Goal: Task Accomplishment & Management: Use online tool/utility

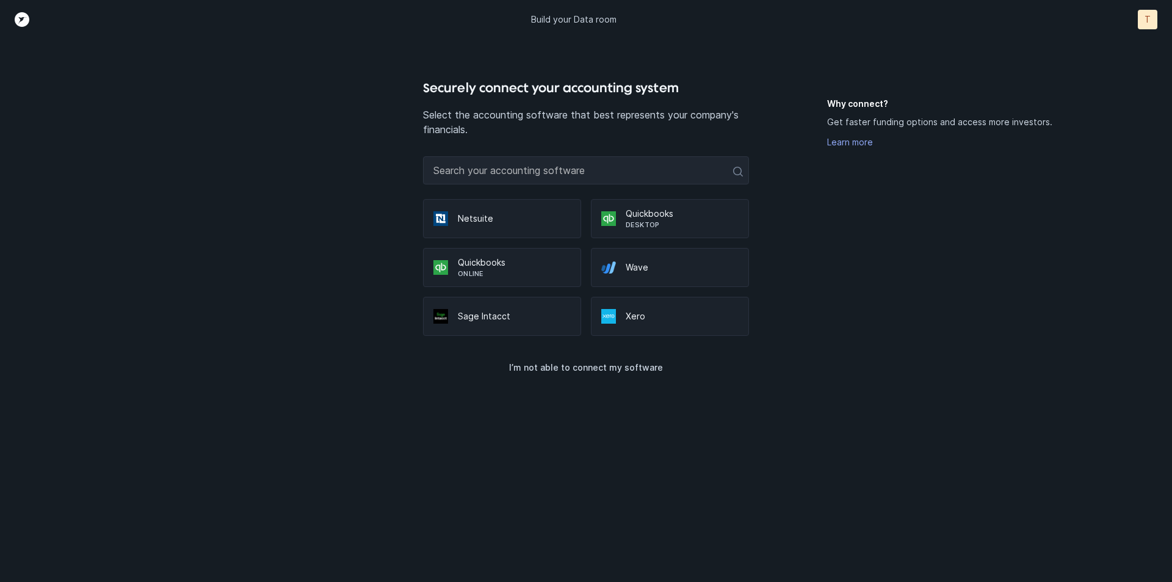
click at [641, 213] on p "Quickbooks" at bounding box center [681, 213] width 113 height 12
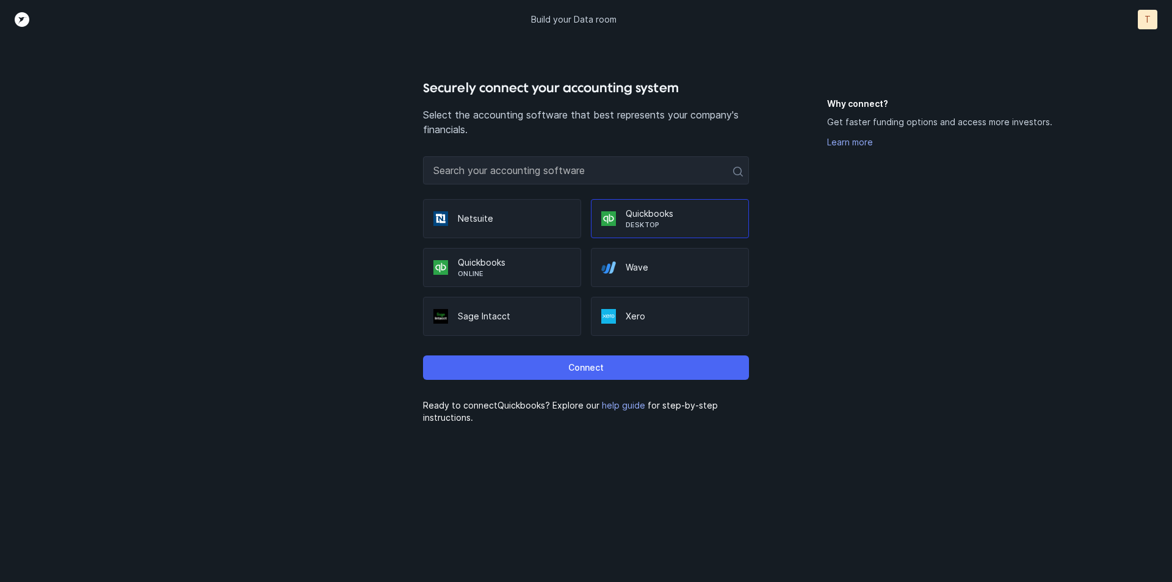
click at [588, 364] on p "Connect" at bounding box center [585, 367] width 35 height 15
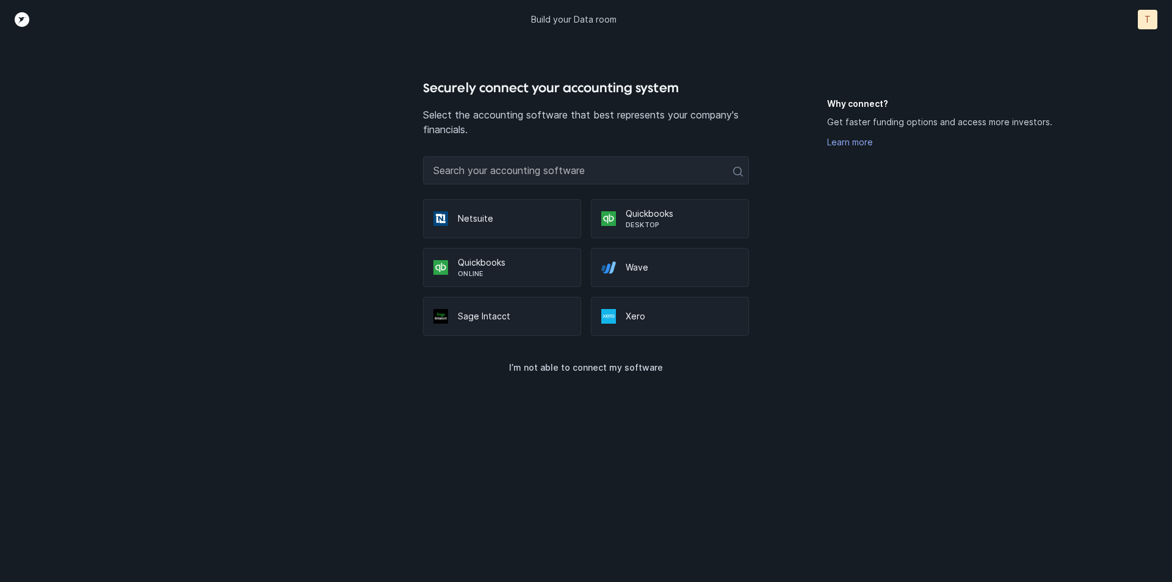
click at [643, 217] on p "Quickbooks" at bounding box center [681, 213] width 113 height 12
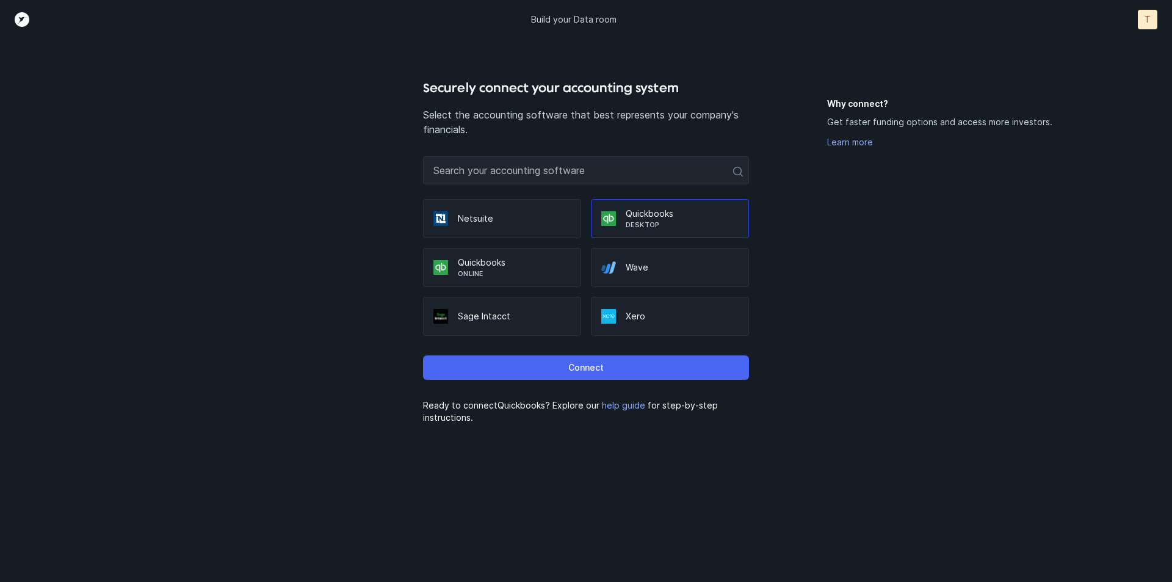
click at [592, 366] on p "Connect" at bounding box center [585, 367] width 35 height 15
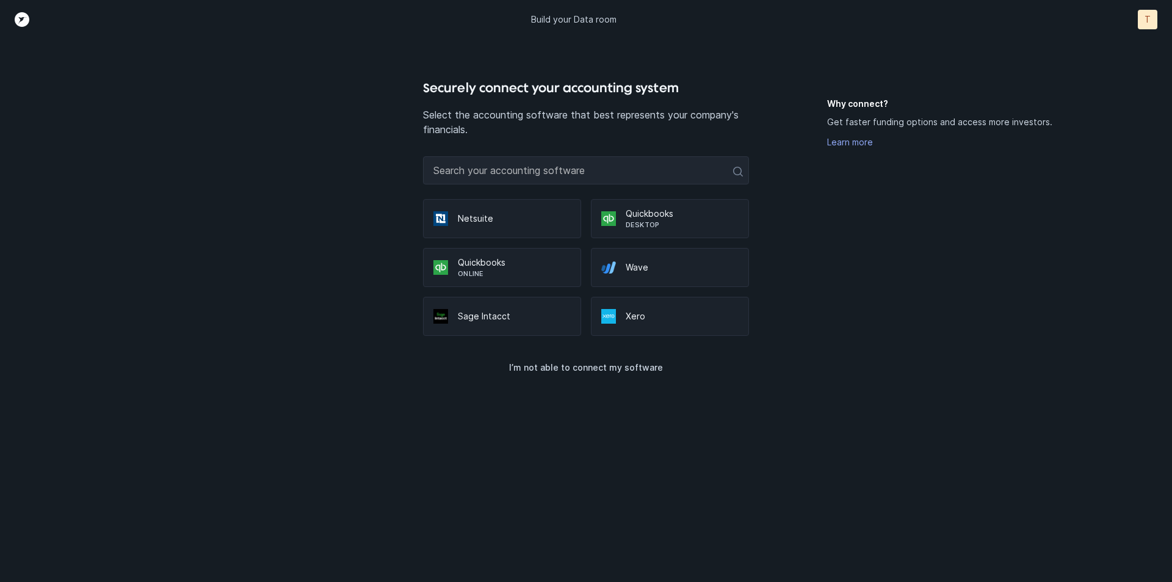
click at [650, 214] on p "Quickbooks" at bounding box center [681, 213] width 113 height 12
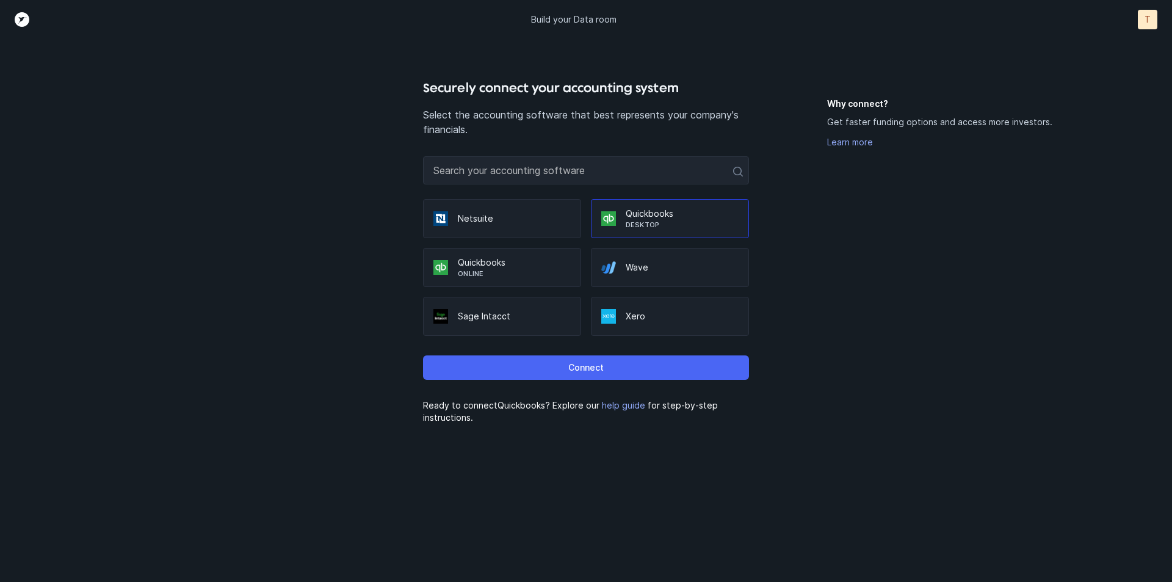
click at [595, 367] on p "Connect" at bounding box center [585, 367] width 35 height 15
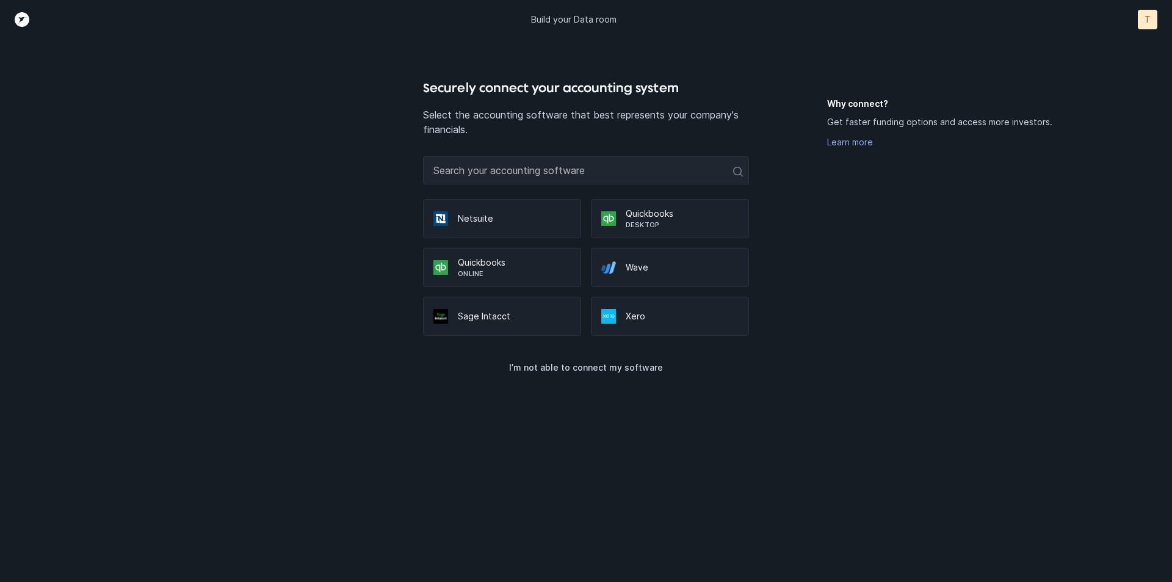
click at [636, 225] on p "Desktop" at bounding box center [681, 225] width 113 height 10
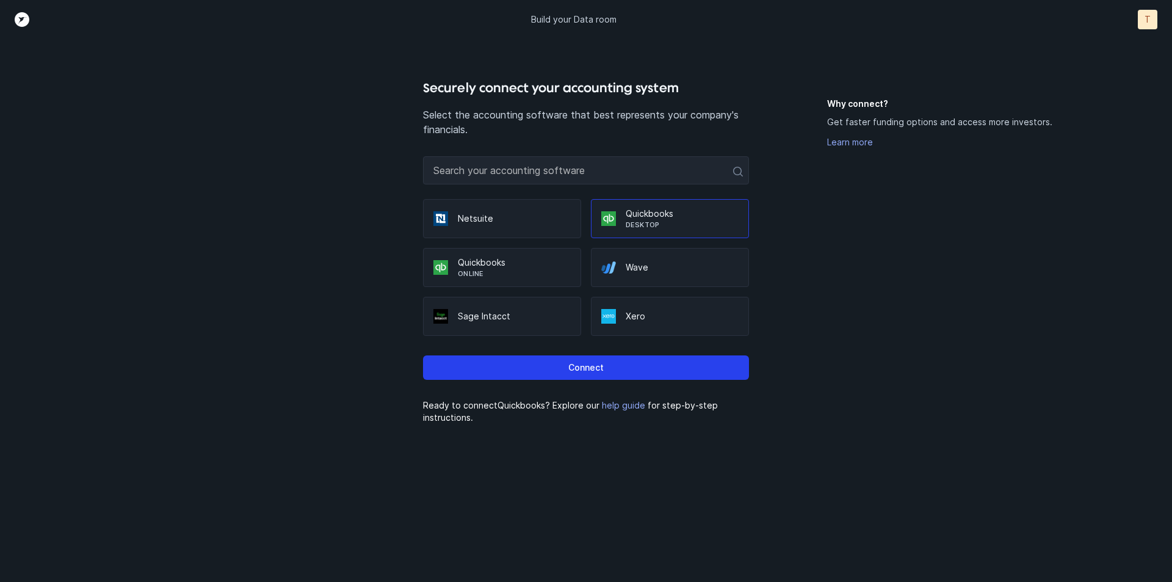
click at [638, 380] on div "Connect" at bounding box center [585, 363] width 325 height 54
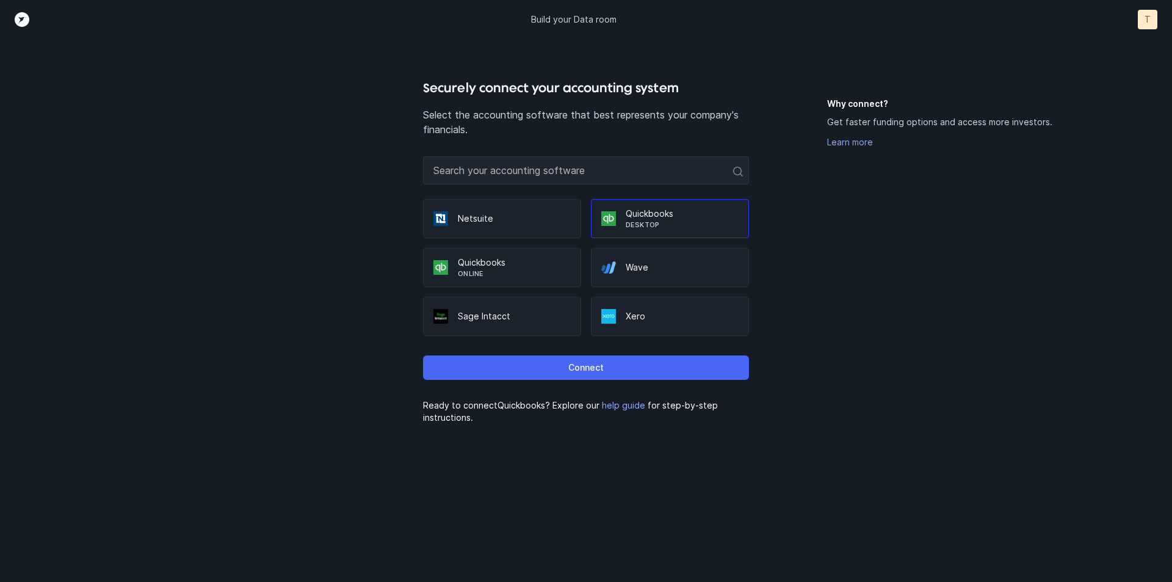
click at [631, 374] on button "Connect" at bounding box center [585, 367] width 325 height 24
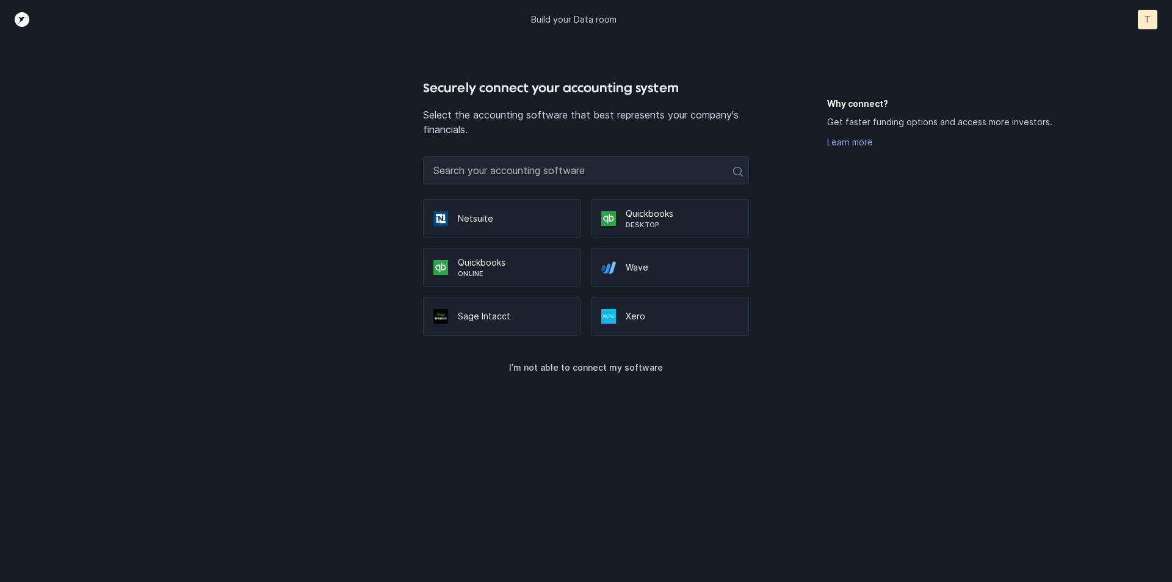
click at [662, 215] on p "Quickbooks" at bounding box center [681, 213] width 113 height 12
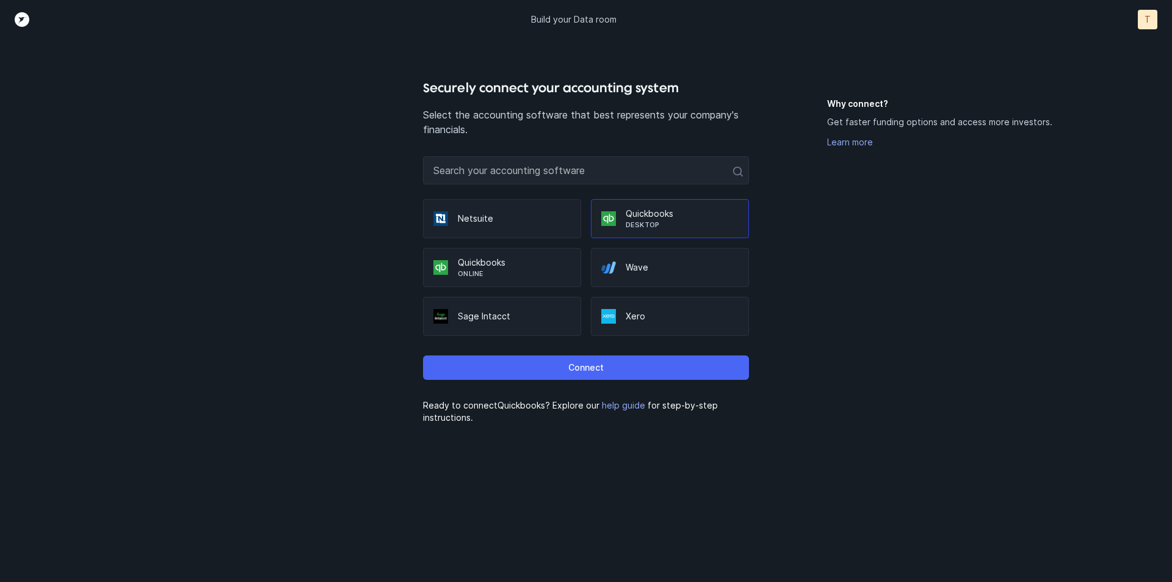
click at [588, 366] on p "Connect" at bounding box center [585, 367] width 35 height 15
